Goal: Task Accomplishment & Management: Manage account settings

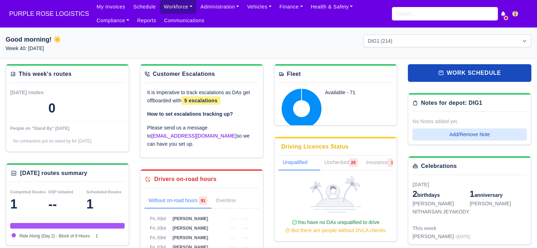
click at [175, 5] on link "Workforce" at bounding box center [178, 7] width 37 height 14
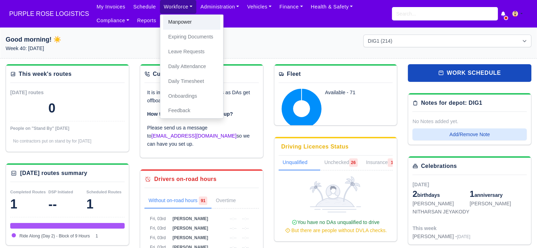
click at [176, 17] on link "Manpower" at bounding box center [191, 22] width 57 height 15
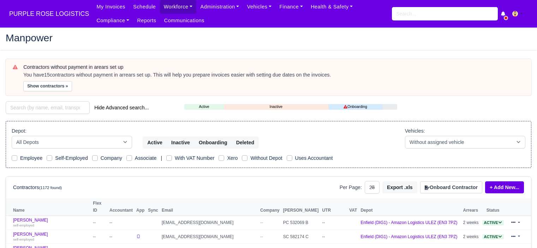
select select "25"
click at [438, 189] on button "Onboard Contractor" at bounding box center [451, 188] width 62 height 12
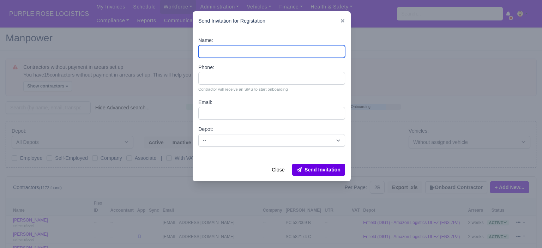
click at [296, 52] on input "Name:" at bounding box center [271, 51] width 147 height 13
paste input "Chandrasekhar Yaramala"
type input "Chandrasekhar Yaramala"
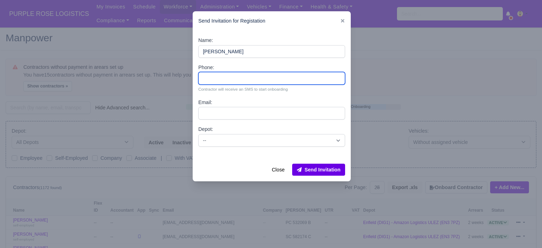
click at [249, 80] on input "Phone:" at bounding box center [271, 78] width 147 height 13
paste input "44 7887 134141"
type input "44 7887 134141"
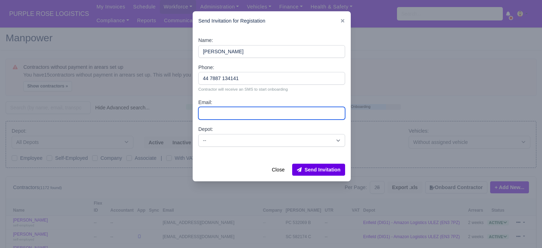
click at [244, 115] on input "Email:" at bounding box center [271, 113] width 147 height 13
paste input "yaramala1818@gmail.com"
type input "yaramala1818@gmail.com"
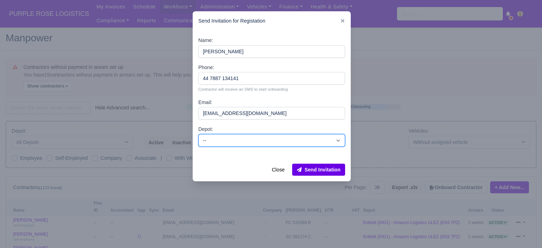
click at [237, 142] on select "-- Enfield (DIG1) - Amazon Logistics ULEZ (EN3 7PZ) Harlow (DHW1) - Amazon Logi…" at bounding box center [271, 140] width 147 height 13
select select "5"
click at [198, 134] on select "-- Enfield (DIG1) - Amazon Logistics ULEZ (EN3 7PZ) Harlow (DHW1) - Amazon Logi…" at bounding box center [271, 140] width 147 height 13
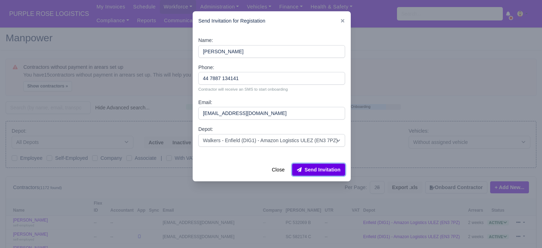
click at [312, 169] on button "Send Invitation" at bounding box center [318, 170] width 53 height 12
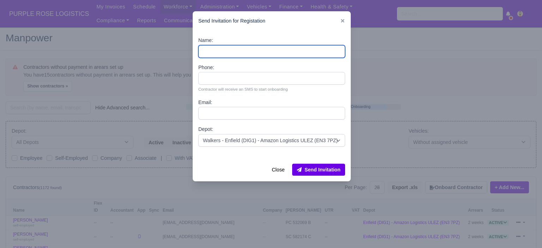
click at [221, 48] on input "Name:" at bounding box center [271, 51] width 147 height 13
paste input "CEMROZ BELTAN"
type input "CEMROZ BELTAN"
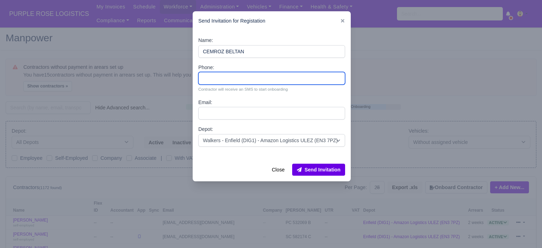
click at [240, 82] on input "Phone:" at bounding box center [271, 78] width 147 height 13
paste input "44 7306 226262"
type input "44 7306 226262"
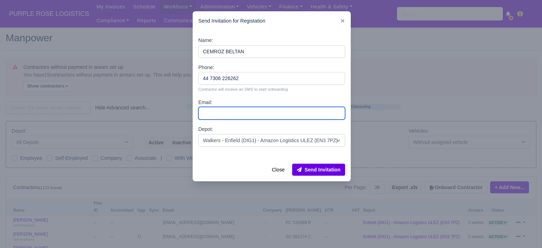
click at [272, 111] on input "Email:" at bounding box center [271, 113] width 147 height 13
paste input "cemrozb@gmail.com"
type input "cemrozb@gmail.com"
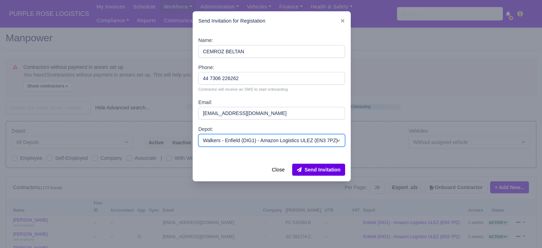
click at [245, 140] on select "-- Enfield (DIG1) - Amazon Logistics ULEZ (EN3 7PZ) Harlow (DHW1) - Amazon Logi…" at bounding box center [271, 140] width 147 height 13
select select "1"
click at [198, 134] on select "-- Enfield (DIG1) - Amazon Logistics ULEZ (EN3 7PZ) Harlow (DHW1) - Amazon Logi…" at bounding box center [271, 140] width 147 height 13
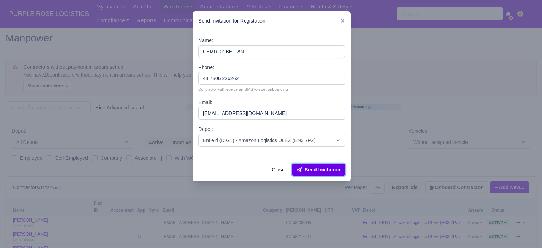
click at [311, 171] on button "Send Invitation" at bounding box center [318, 170] width 53 height 12
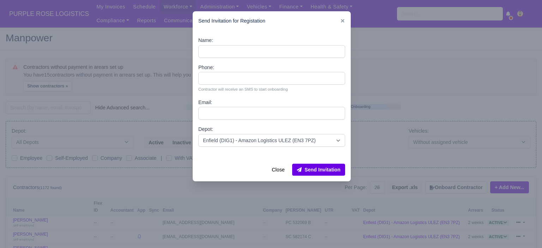
click at [416, 94] on div at bounding box center [271, 124] width 542 height 248
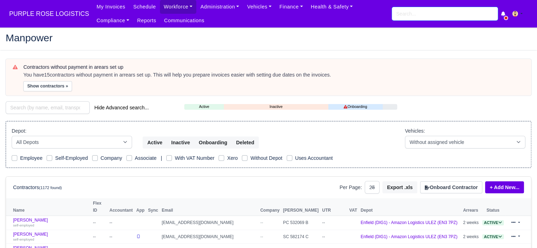
click at [400, 17] on input "search" at bounding box center [445, 13] width 106 height 13
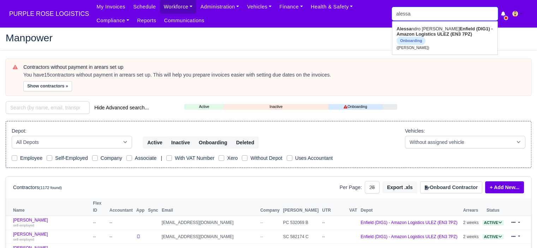
type input "aless"
type input "alessandro Fiore"
click at [424, 35] on strong "Enfield (DIG1) - Amazon Logistics ULEZ (EN3 7PZ)" at bounding box center [438, 31] width 83 height 11
type input "[PERSON_NAME]"
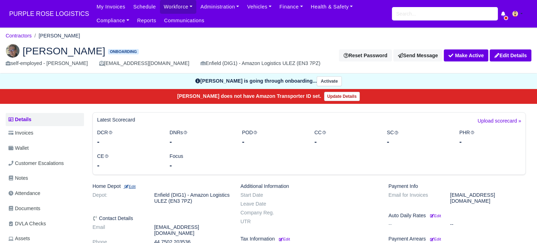
click at [131, 188] on small "Edit" at bounding box center [130, 186] width 12 height 4
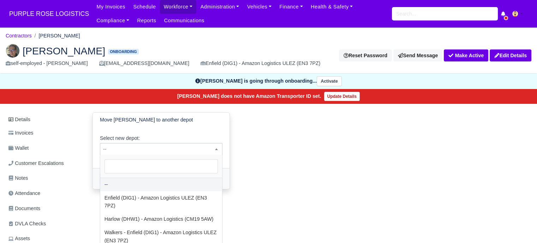
click at [153, 152] on span "--" at bounding box center [161, 149] width 122 height 9
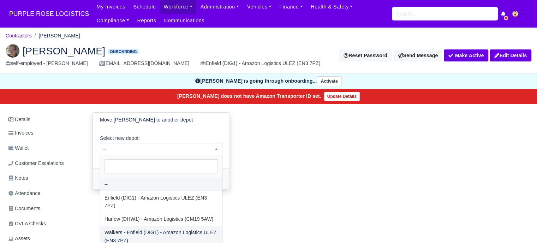
select select "5"
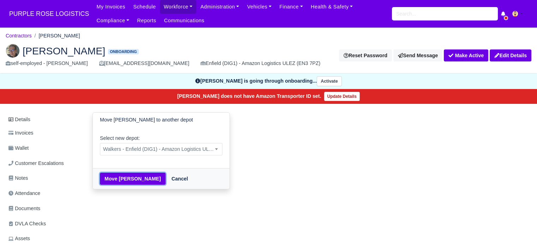
click at [134, 180] on button "Move Alessandro Fiore" at bounding box center [133, 179] width 66 height 12
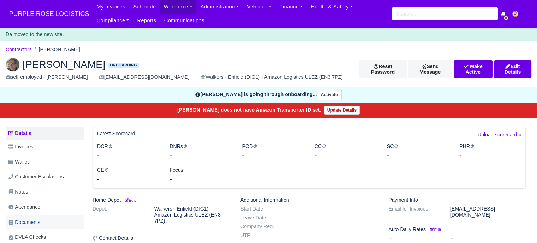
click at [30, 220] on span "Documents" at bounding box center [24, 222] width 32 height 8
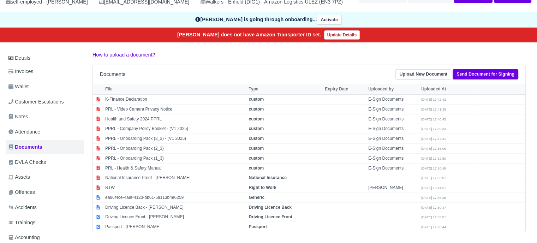
scroll to position [61, 0]
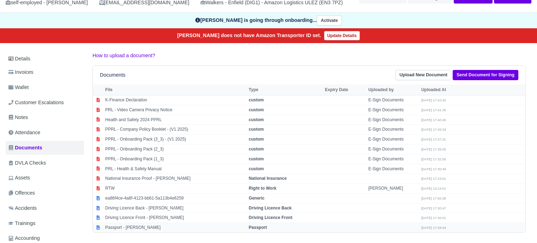
click at [264, 225] on strong "Passport" at bounding box center [258, 227] width 18 height 5
select select "passport"
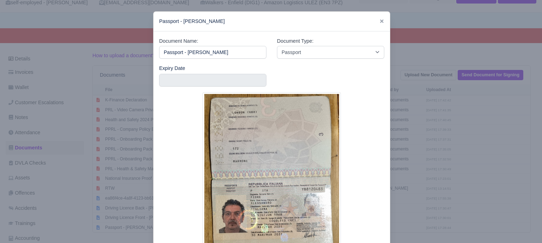
click at [419, 126] on div at bounding box center [271, 121] width 542 height 243
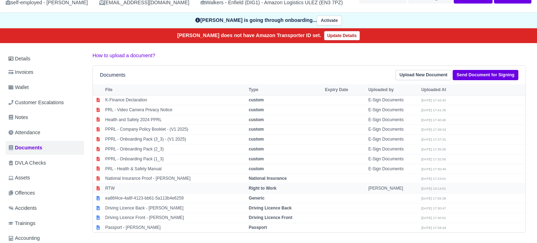
click at [278, 187] on td "Right to Work" at bounding box center [285, 189] width 76 height 10
select select "right-to-work"
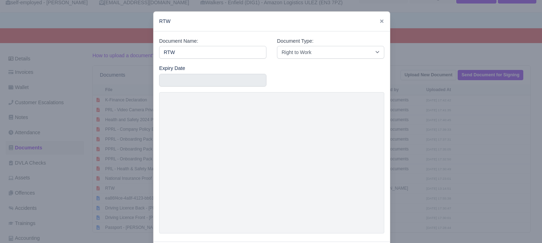
click at [459, 124] on div at bounding box center [271, 121] width 542 height 243
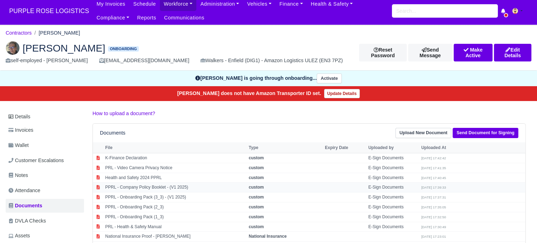
scroll to position [0, 0]
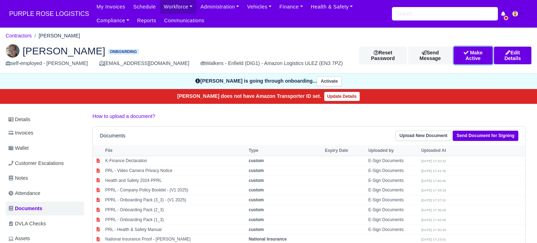
click at [473, 59] on button "Make Active" at bounding box center [473, 56] width 39 height 18
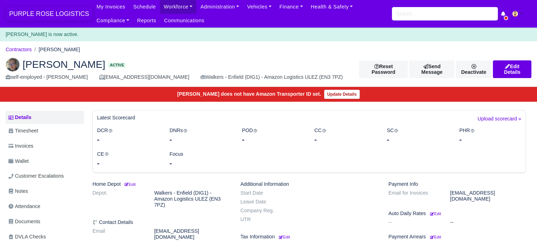
click at [51, 15] on span "PURPLE ROSE LOGISTICS" at bounding box center [49, 14] width 87 height 14
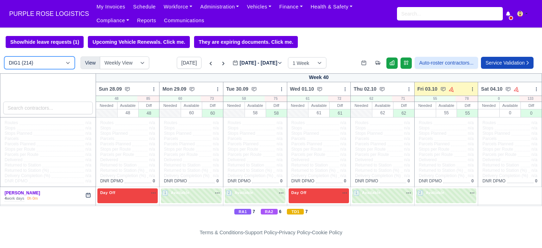
click at [67, 63] on select "DIG1 (214) DAK1 (1) GIMD (83)" at bounding box center [39, 63] width 71 height 13
select select "5"
click at [4, 57] on select "DIG1 (214) DAK1 (1) GIMD (83)" at bounding box center [39, 63] width 71 height 13
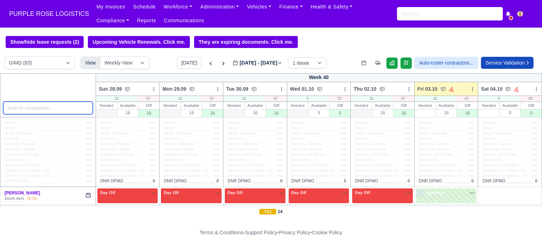
click at [63, 112] on input "search" at bounding box center [48, 108] width 90 height 13
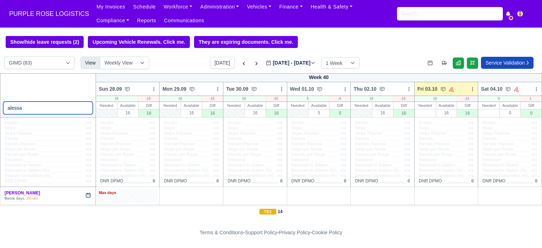
type input "alessa"
click at [143, 197] on div "Max days" at bounding box center [127, 196] width 61 height 14
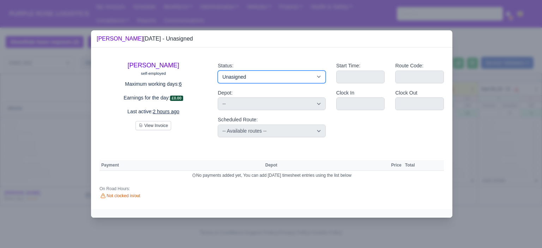
click at [246, 83] on select "Available Day Off Stand By Holiday Other Depot In Office OSM Ridealong Nursery …" at bounding box center [272, 77] width 108 height 13
select select "Day Off"
click at [218, 71] on select "Available Day Off Stand By Holiday Other Depot In Office OSM Ridealong Nursery …" at bounding box center [272, 77] width 108 height 13
select select
select select "na"
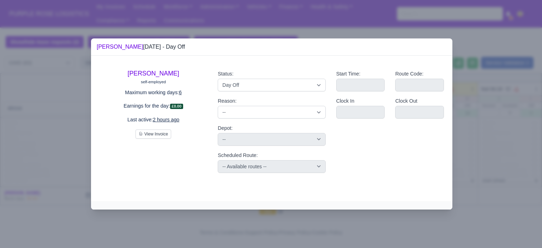
click at [466, 137] on div at bounding box center [271, 124] width 542 height 248
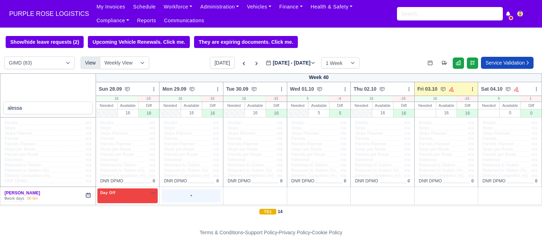
click at [192, 193] on div "+" at bounding box center [191, 196] width 58 height 12
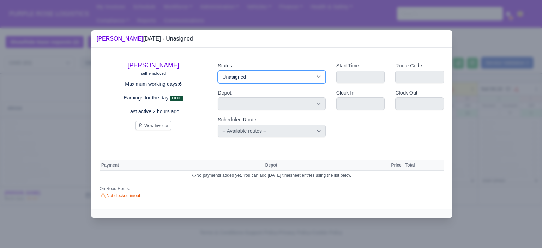
click at [271, 79] on select "Available Day Off Stand By Holiday Other Depot In Office OSM Ridealong Nursery …" at bounding box center [272, 77] width 108 height 13
select select "Day Off"
click at [218, 71] on select "Available Day Off Stand By Holiday Other Depot In Office OSM Ridealong Nursery …" at bounding box center [272, 77] width 108 height 13
select select
select select "na"
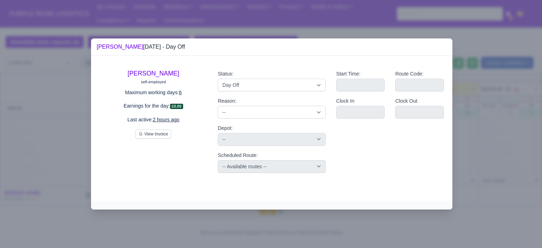
click at [504, 100] on div at bounding box center [271, 124] width 542 height 248
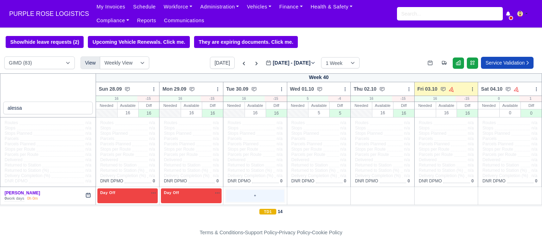
click at [245, 195] on div "+" at bounding box center [255, 196] width 58 height 12
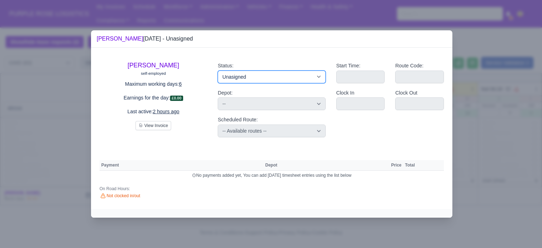
click at [289, 71] on select "Available Day Off Stand By Holiday Other Depot In Office OSM Ridealong Nursery …" at bounding box center [272, 77] width 108 height 13
select select "Day Off"
click at [218, 71] on select "Available Day Off Stand By Holiday Other Depot In Office OSM Ridealong Nursery …" at bounding box center [272, 77] width 108 height 13
select select
select select "na"
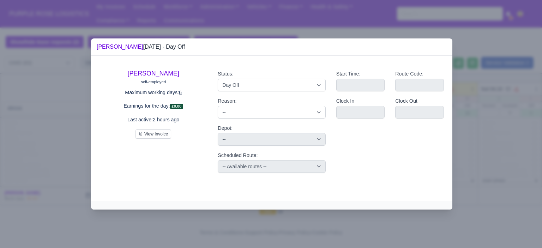
click at [475, 120] on div at bounding box center [271, 124] width 542 height 248
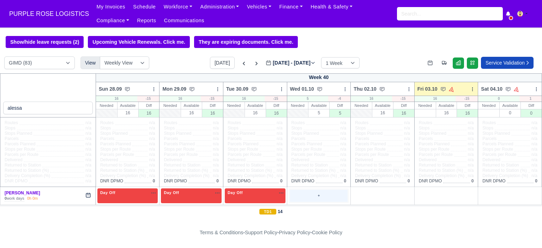
click at [322, 192] on div "+" at bounding box center [319, 196] width 58 height 12
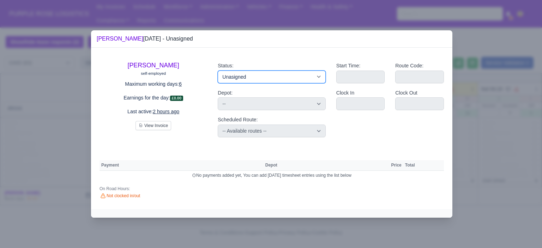
click at [322, 75] on select "Available Day Off Stand By Holiday Other Depot In Office OSM Ridealong Nursery …" at bounding box center [272, 77] width 108 height 13
select select "Day Off"
click at [218, 71] on select "Available Day Off Stand By Holiday Other Depot In Office OSM Ridealong Nursery …" at bounding box center [272, 77] width 108 height 13
select select
select select "na"
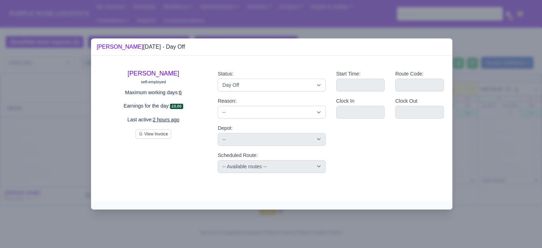
click at [496, 159] on div at bounding box center [271, 124] width 542 height 248
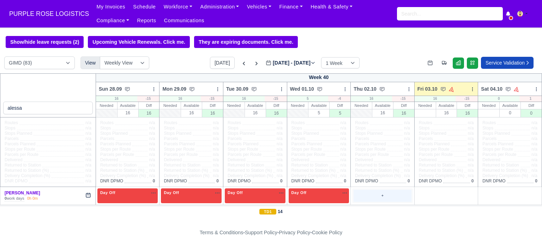
click at [393, 200] on div "+" at bounding box center [383, 196] width 58 height 12
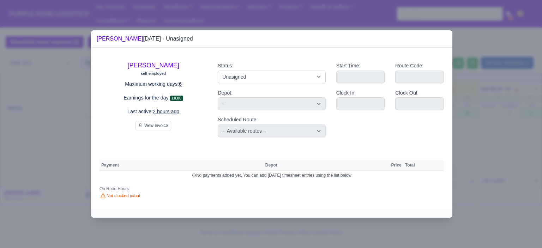
click at [286, 69] on div "Status: Available Day Off Stand By Holiday Other Depot In Office OSM Ridealong …" at bounding box center [272, 73] width 108 height 22
click at [286, 75] on select "Available Day Off Stand By Holiday Other Depot In Office OSM Ridealong Nursery …" at bounding box center [272, 77] width 108 height 13
select select "Training"
click at [218, 71] on select "Available Day Off Stand By Holiday Other Depot In Office OSM Ridealong Nursery …" at bounding box center [272, 77] width 108 height 13
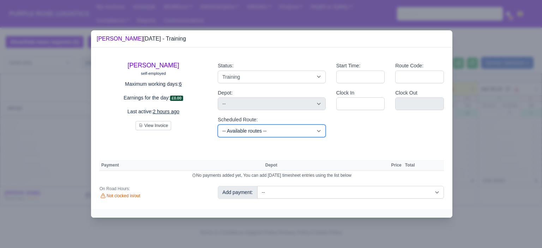
click at [310, 133] on select "-- Available routes -- Standard Parcel - Block of 6 Hours - (SD6) AmFlex RTS Ve…" at bounding box center [272, 131] width 108 height 13
select select "6"
click at [218, 125] on select "-- Available routes -- Standard Parcel - Block of 6 Hours - (SD6) AmFlex RTS Ve…" at bounding box center [272, 131] width 108 height 13
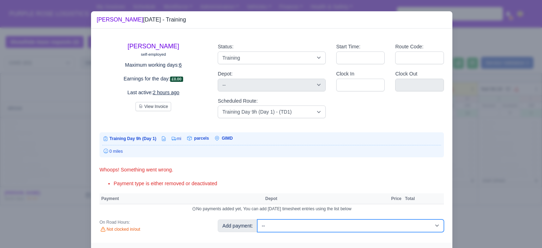
click at [291, 223] on select "-- Additional Hour Support (£14.50) Additional Hour Support (Walkers) (£13.50) …" at bounding box center [350, 226] width 187 height 13
select select "85"
click at [257, 220] on select "-- Additional Hour Support (£14.50) Additional Hour Support (Walkers) (£13.50) …" at bounding box center [350, 226] width 187 height 13
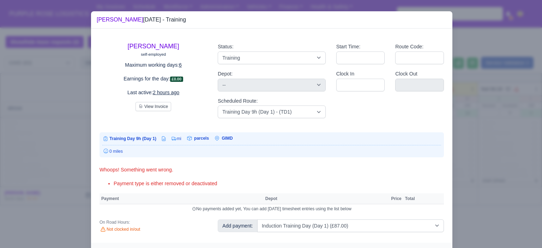
select select "5"
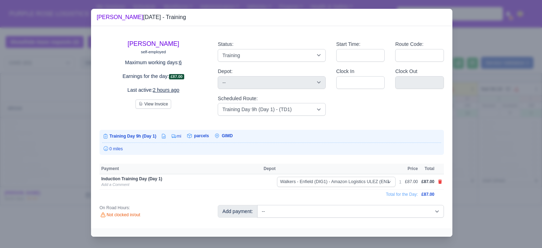
scroll to position [2, 0]
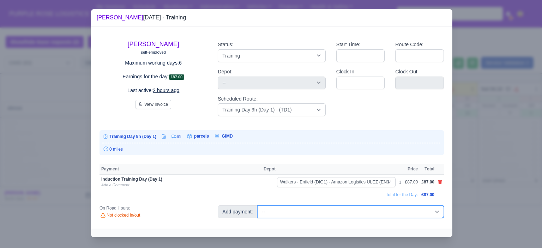
click at [303, 212] on select "-- Additional Hour Support (£14.50) Additional Hour Support (Walkers) (£13.50) …" at bounding box center [350, 212] width 187 height 13
select select "104"
click at [257, 206] on select "-- Additional Hour Support (£14.50) Additional Hour Support (Walkers) (£13.50) …" at bounding box center [350, 212] width 187 height 13
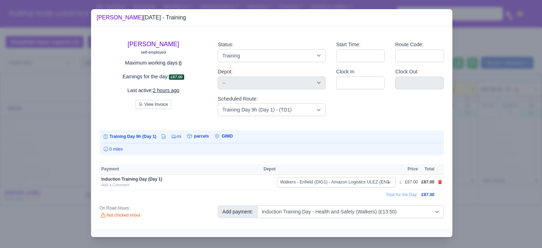
select select "5"
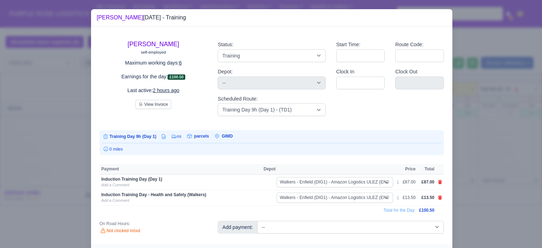
scroll to position [10, 0]
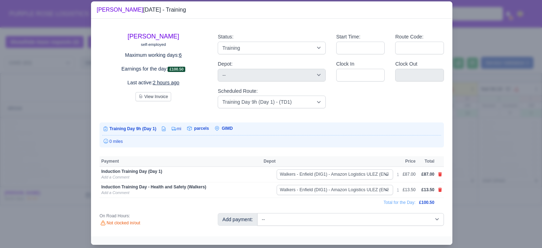
click at [481, 131] on div at bounding box center [271, 124] width 542 height 248
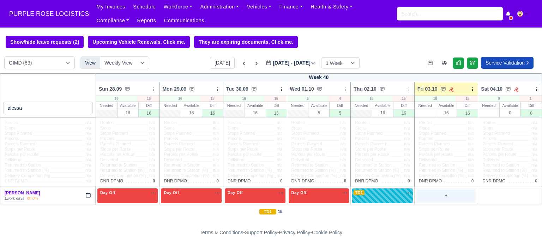
click at [440, 196] on div "+" at bounding box center [447, 196] width 58 height 12
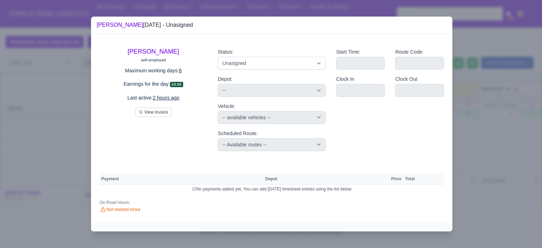
scroll to position [0, 0]
click at [318, 66] on select "Available Day Off Stand By Holiday Other Depot In Office OSM Ridealong Nursery …" at bounding box center [272, 63] width 108 height 13
select select "Day Off"
click at [218, 57] on select "Available Day Off Stand By Holiday Other Depot In Office OSM Ridealong Nursery …" at bounding box center [272, 63] width 108 height 13
select select "na"
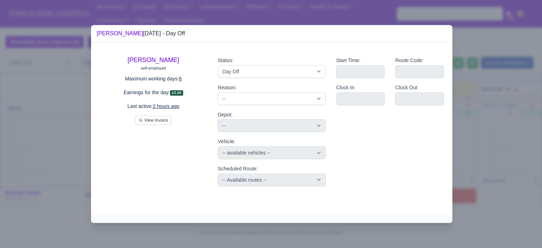
click at [535, 58] on div at bounding box center [271, 124] width 542 height 248
